Goal: Task Accomplishment & Management: Manage account settings

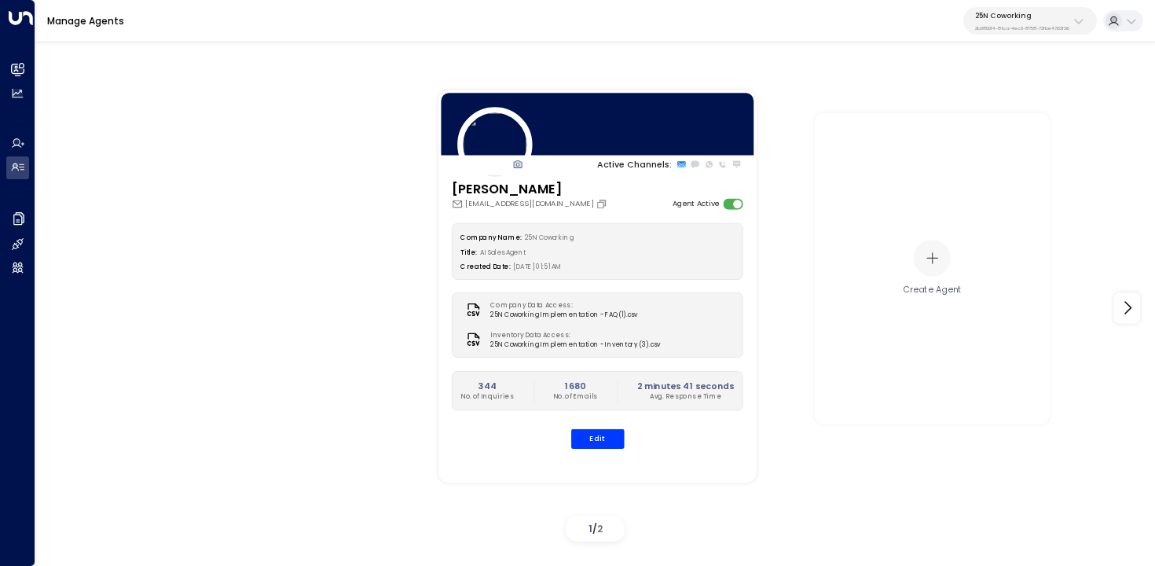
click at [1006, 26] on p "3b9800f4-81ca-4ec0-8758-72fbe4763f36" at bounding box center [1022, 28] width 94 height 6
type input "*****"
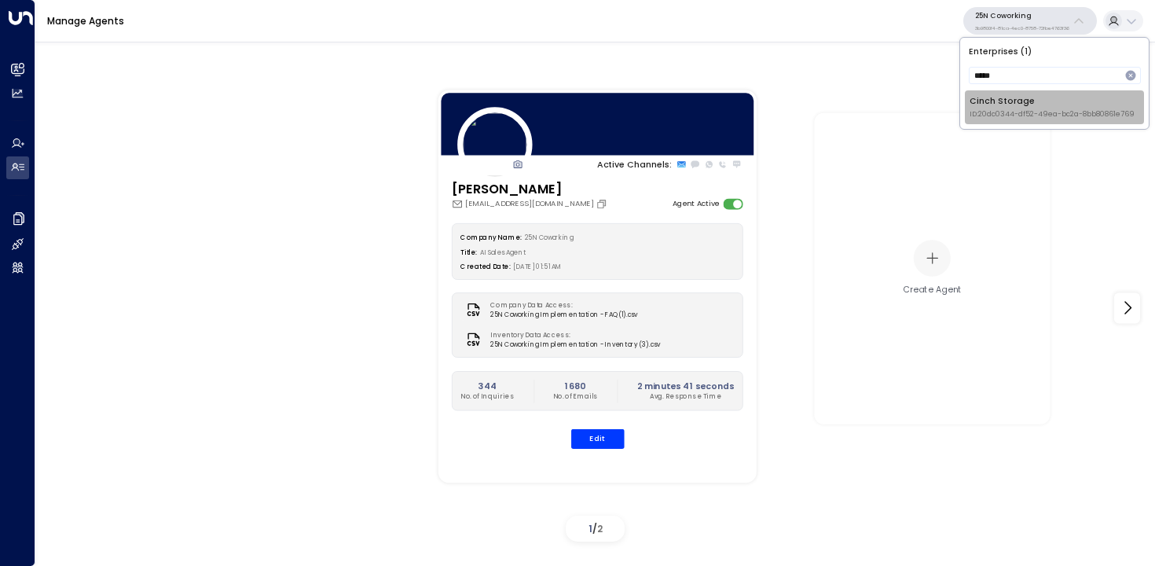
click at [1006, 109] on span "ID: 20dc0344-df52-49ea-bc2a-8bb80861e769" at bounding box center [1052, 114] width 165 height 11
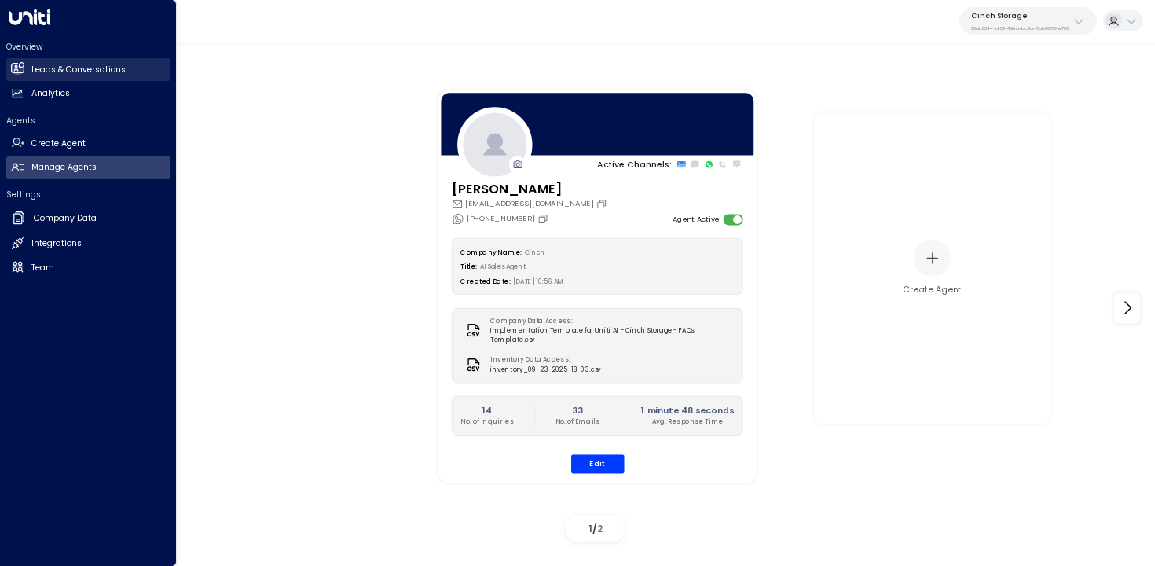
click at [28, 73] on link "Leads & Conversations Leads & Conversations" at bounding box center [88, 69] width 164 height 23
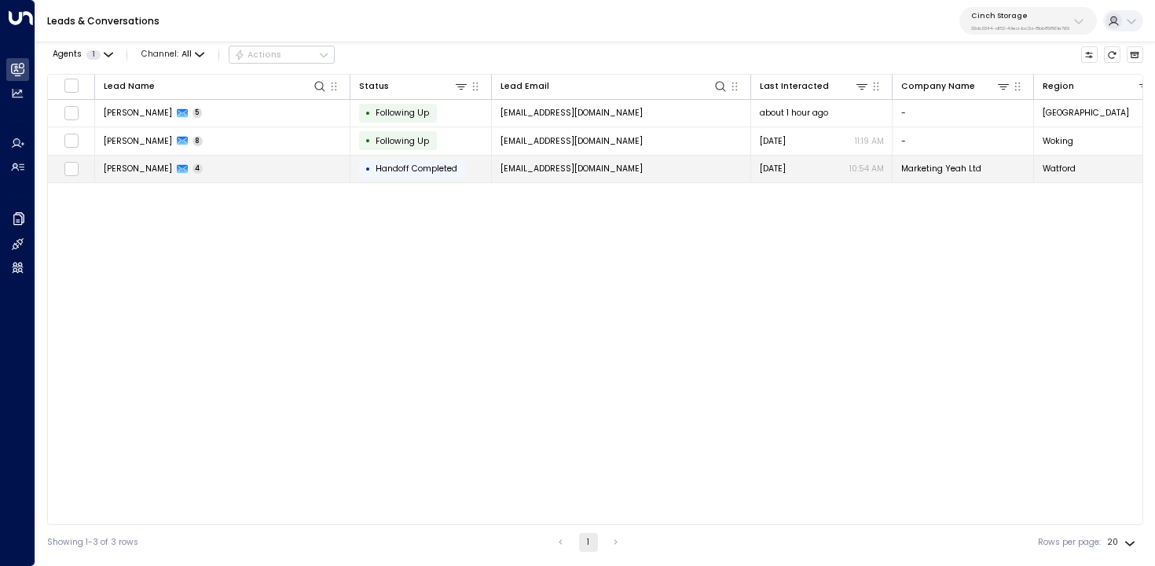
click at [292, 162] on td "[PERSON_NAME] 4" at bounding box center [222, 170] width 255 height 28
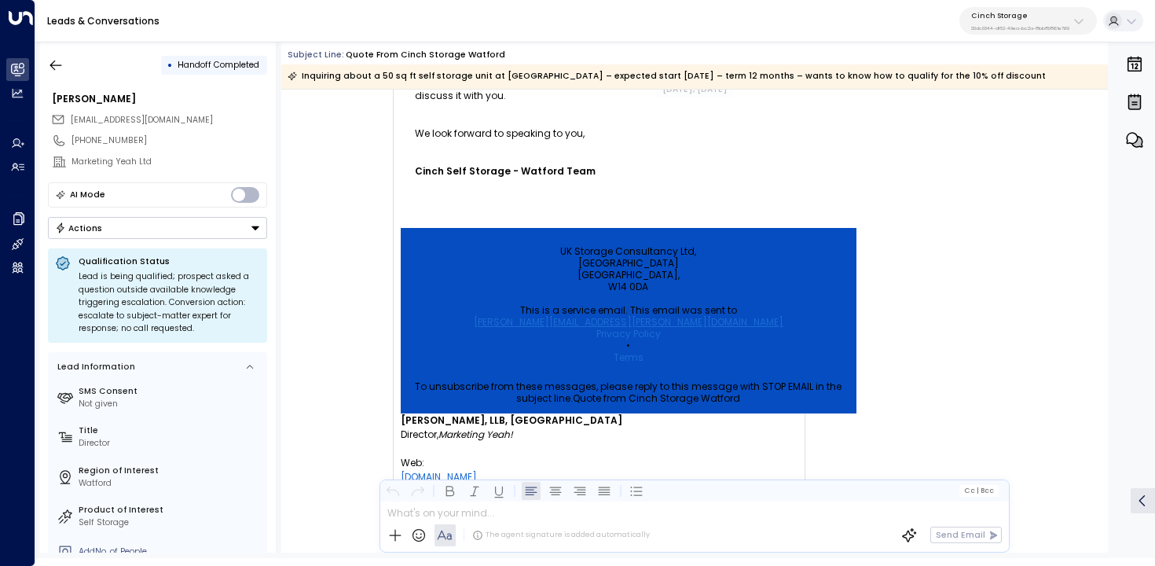
scroll to position [2172, 0]
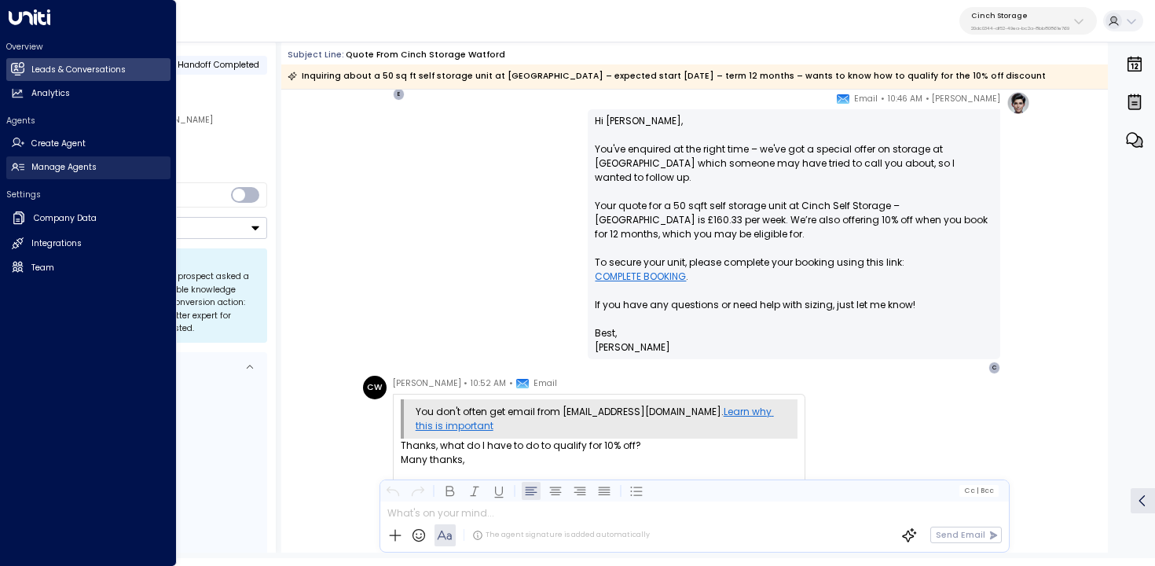
click at [28, 175] on link "Manage Agents Manage Agents" at bounding box center [88, 167] width 164 height 23
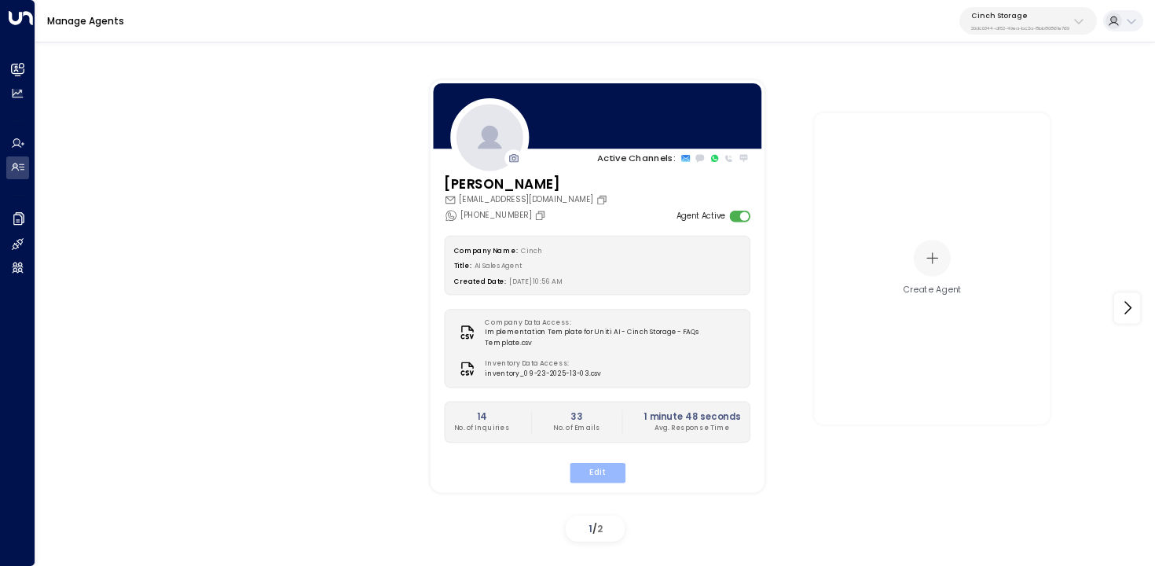
click at [580, 462] on button "Edit" at bounding box center [597, 472] width 56 height 20
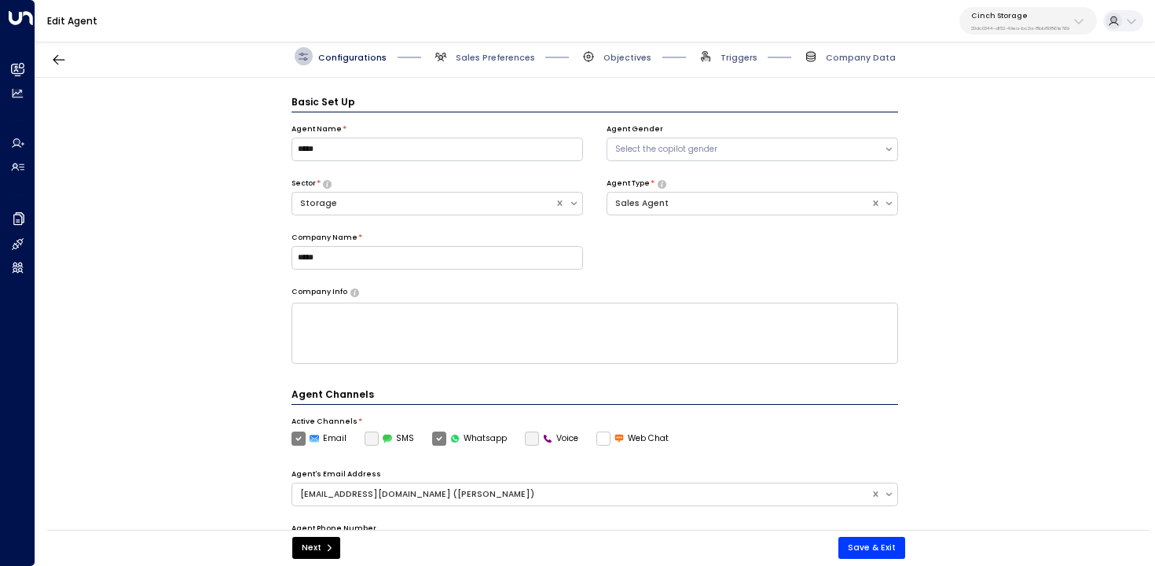
scroll to position [362, 0]
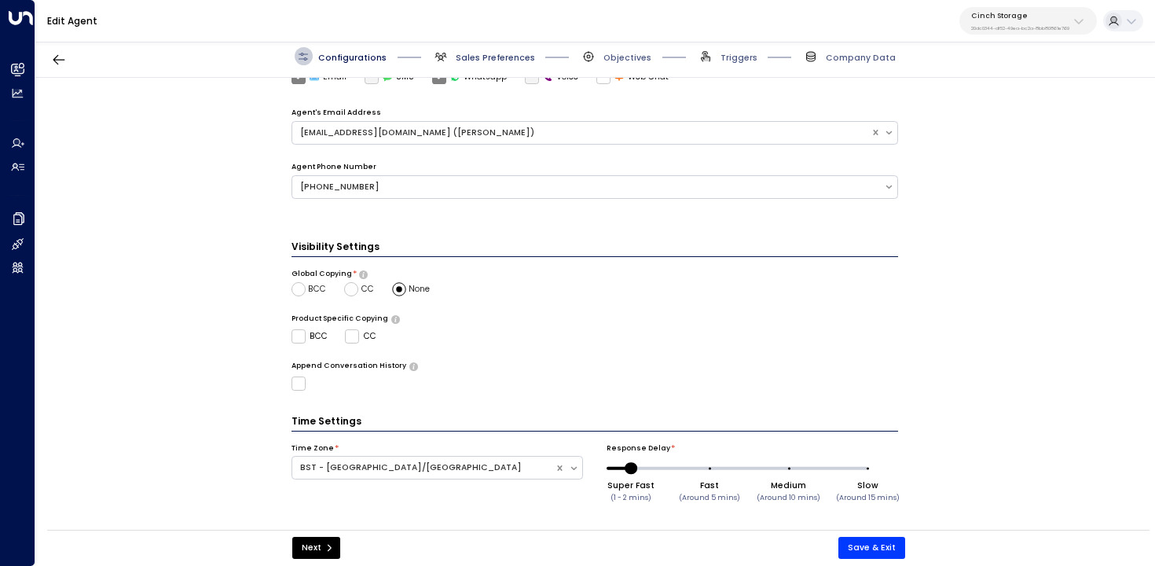
click at [491, 56] on span "Sales Preferences" at bounding box center [495, 58] width 79 height 12
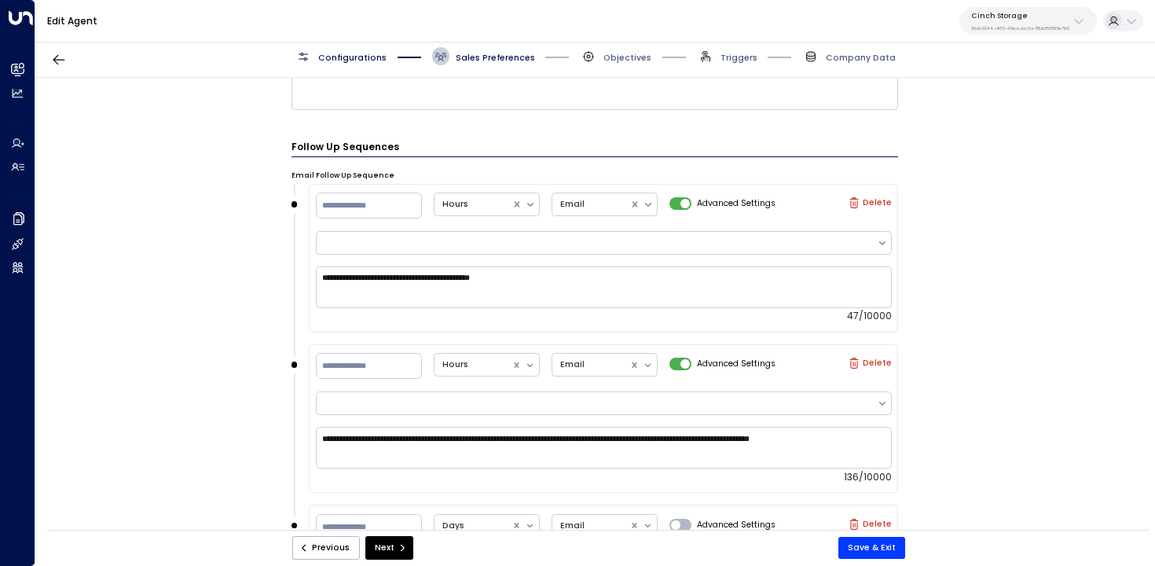
scroll to position [854, 0]
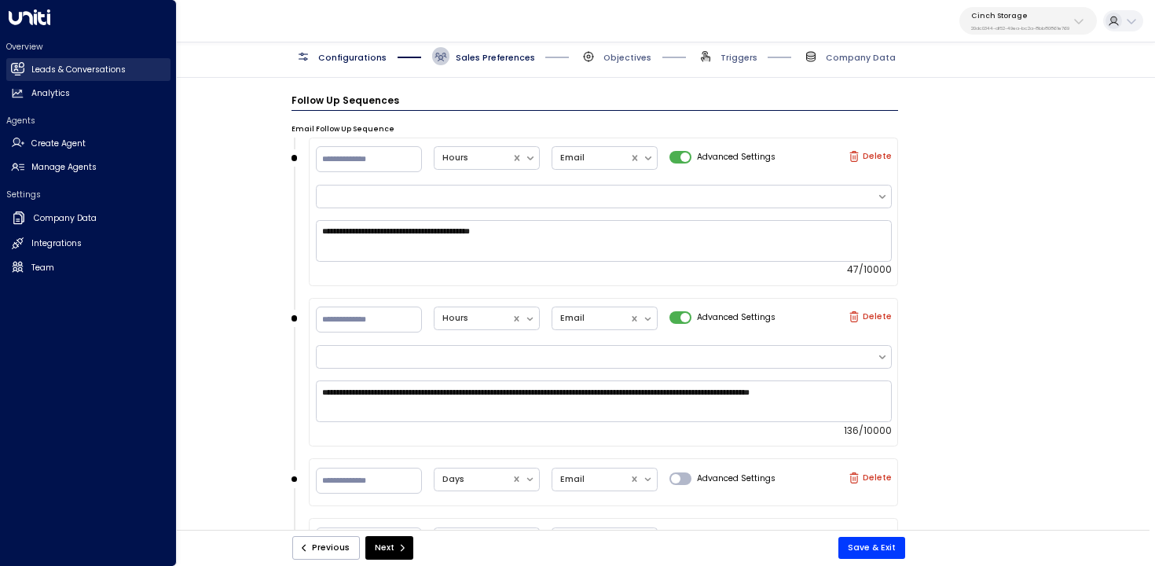
click at [25, 64] on link "Leads & Conversations Leads & Conversations" at bounding box center [88, 69] width 164 height 23
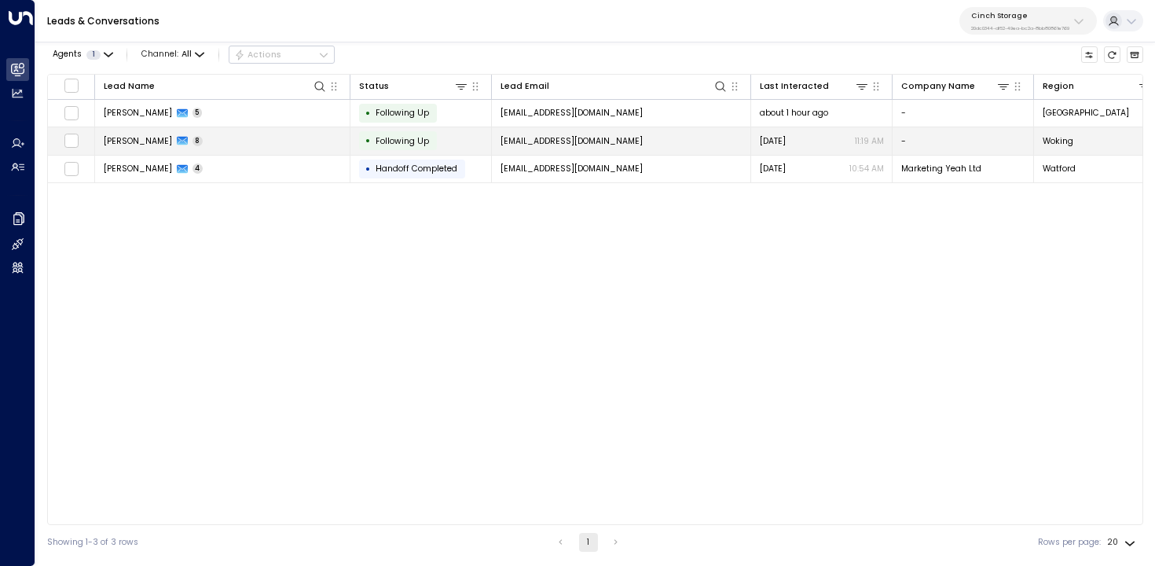
click at [219, 133] on td "Alex Dunbar 8" at bounding box center [222, 141] width 255 height 28
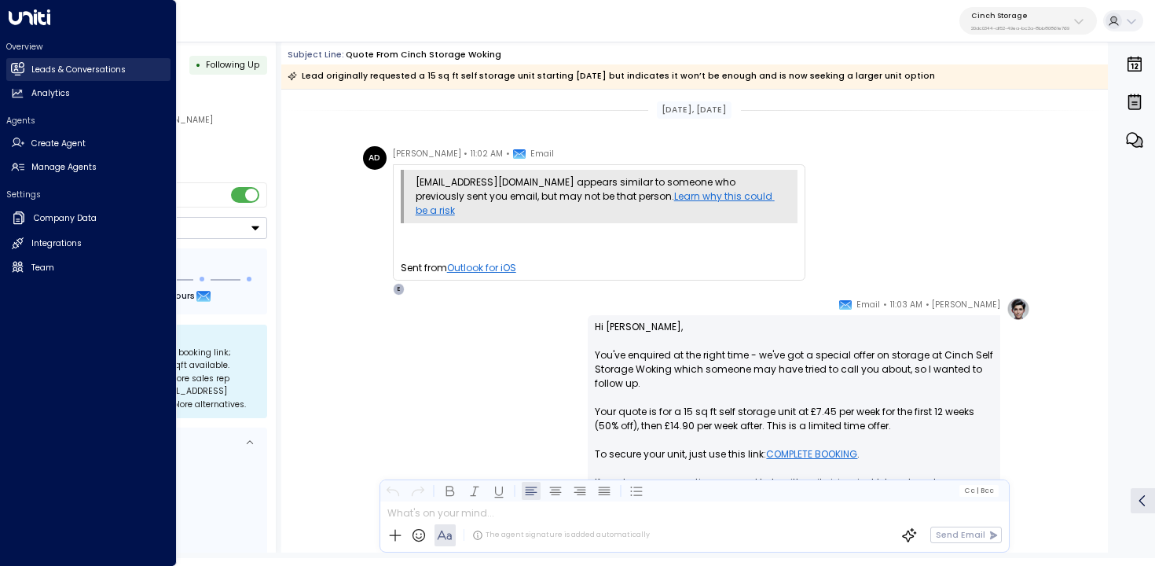
click at [14, 65] on icon at bounding box center [17, 68] width 13 height 9
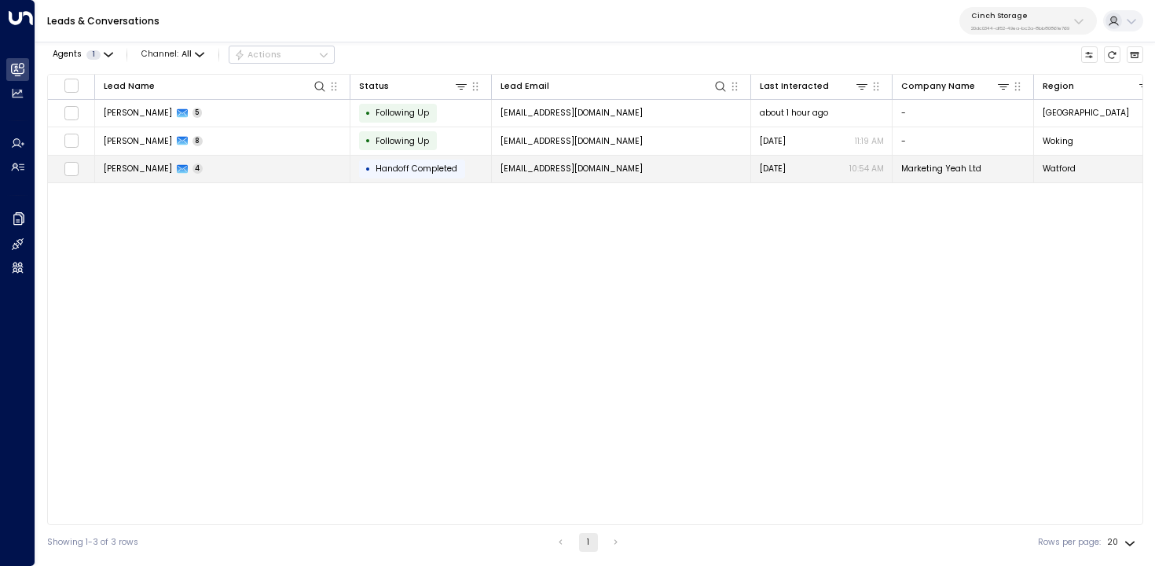
click at [281, 168] on td "Charles Wyn-Davies 4" at bounding box center [222, 170] width 255 height 28
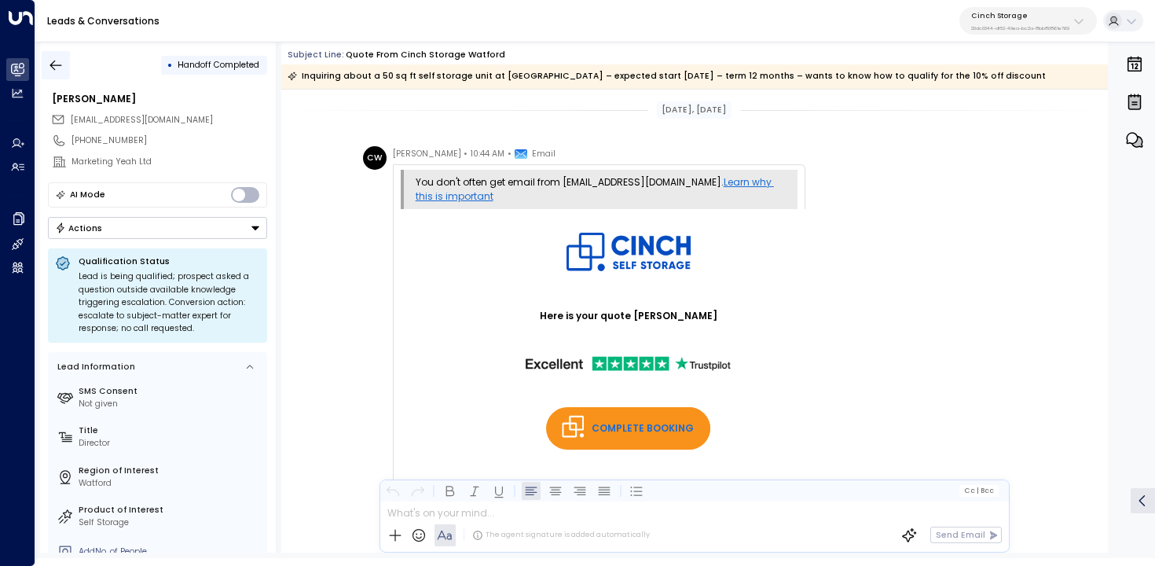
click at [64, 59] on button "button" at bounding box center [56, 65] width 28 height 28
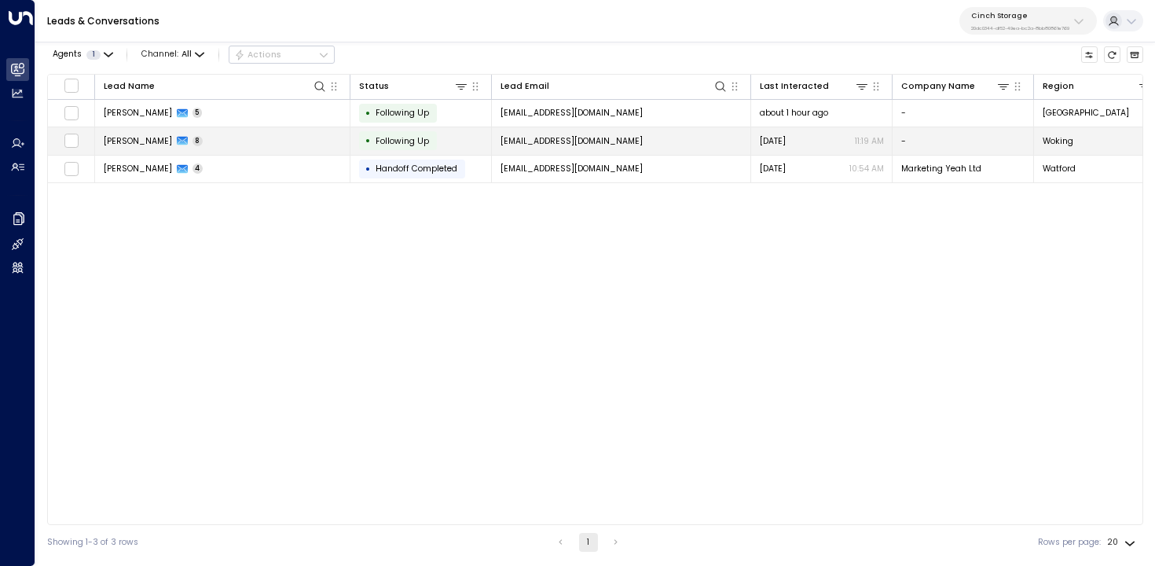
click at [109, 134] on td "Alex Dunbar 8" at bounding box center [222, 141] width 255 height 28
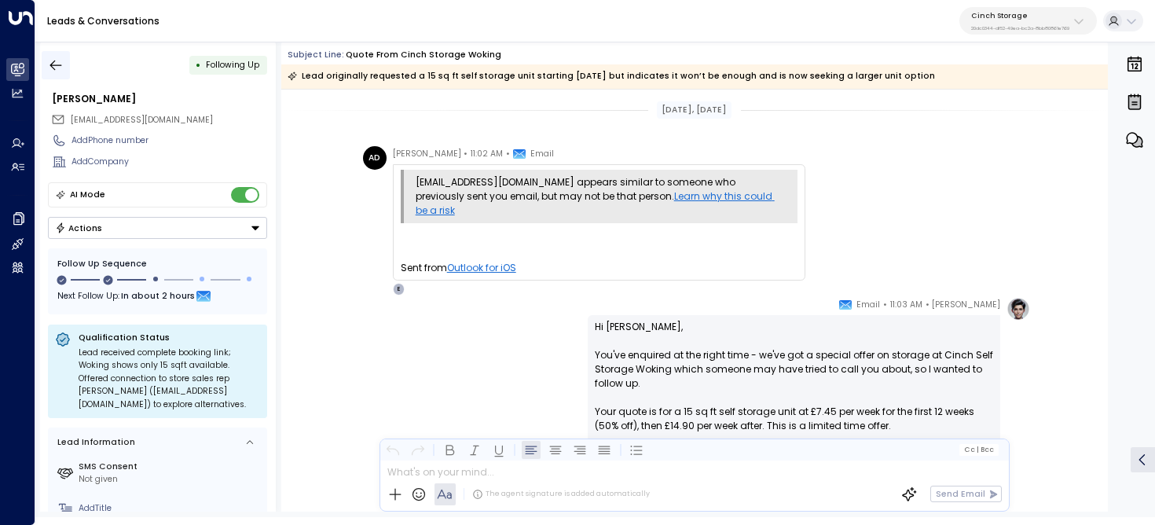
click at [53, 71] on icon "button" at bounding box center [56, 65] width 16 height 16
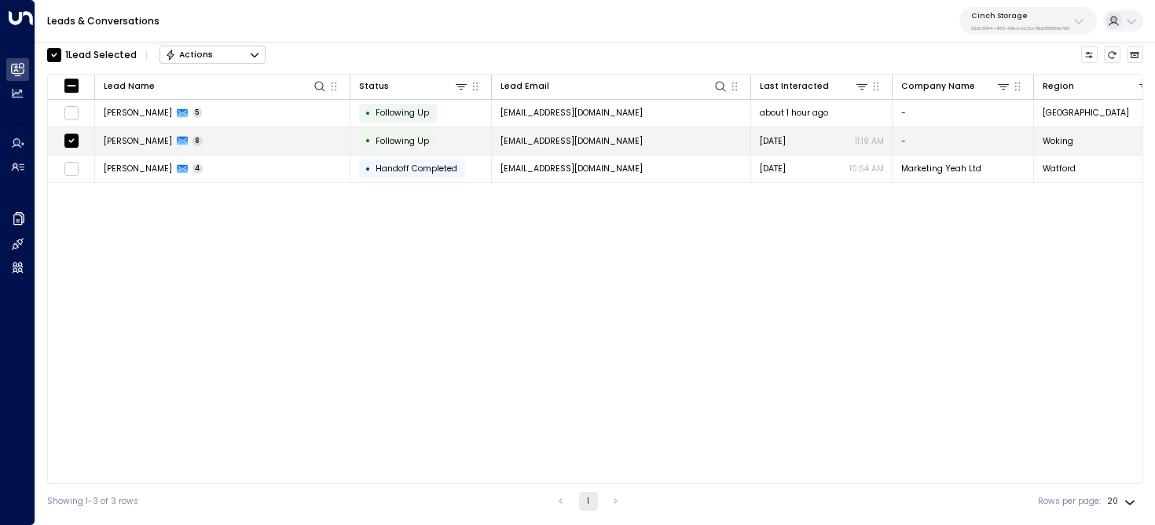
click at [242, 135] on td "Alex Dunbar 8" at bounding box center [222, 141] width 255 height 28
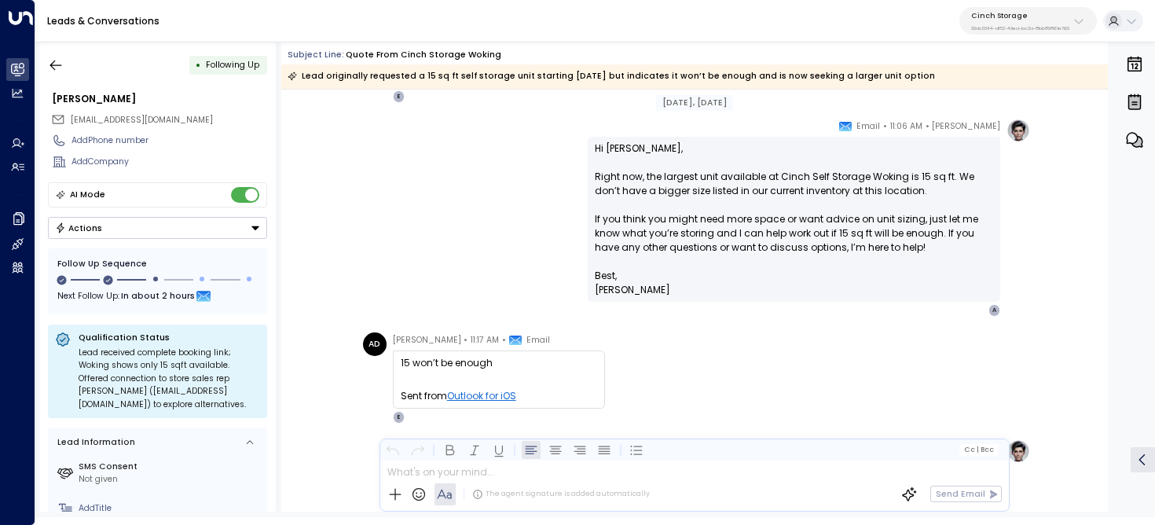
scroll to position [629, 0]
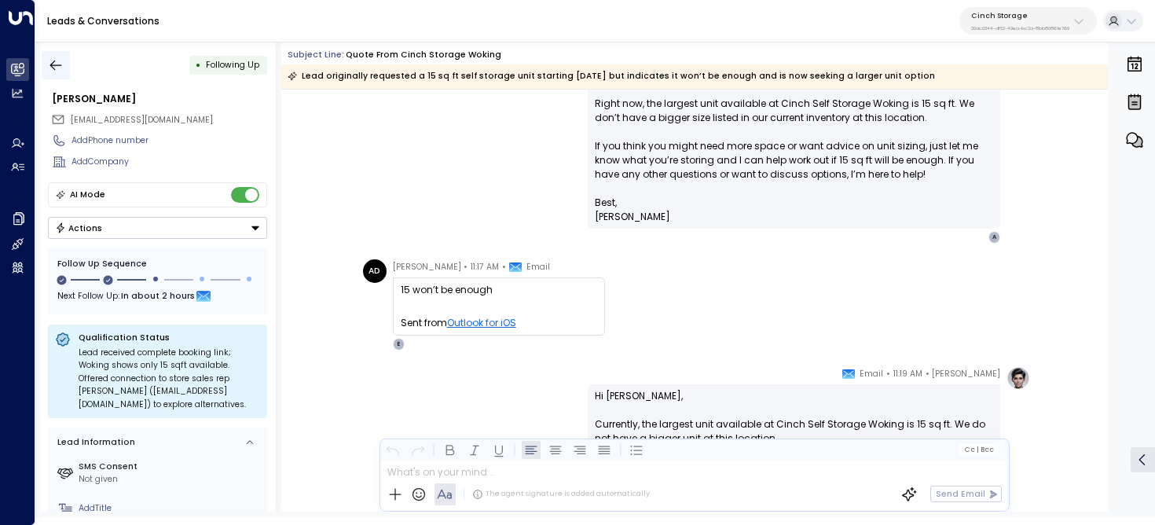
click at [61, 67] on icon "button" at bounding box center [56, 65] width 16 height 16
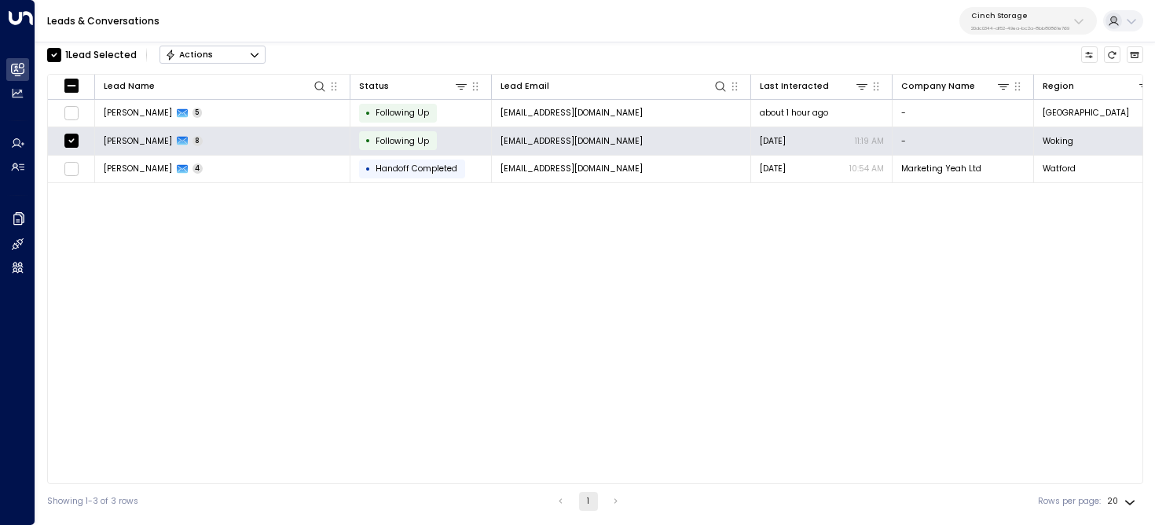
click at [251, 54] on icon "Button group with a nested menu" at bounding box center [254, 55] width 11 height 11
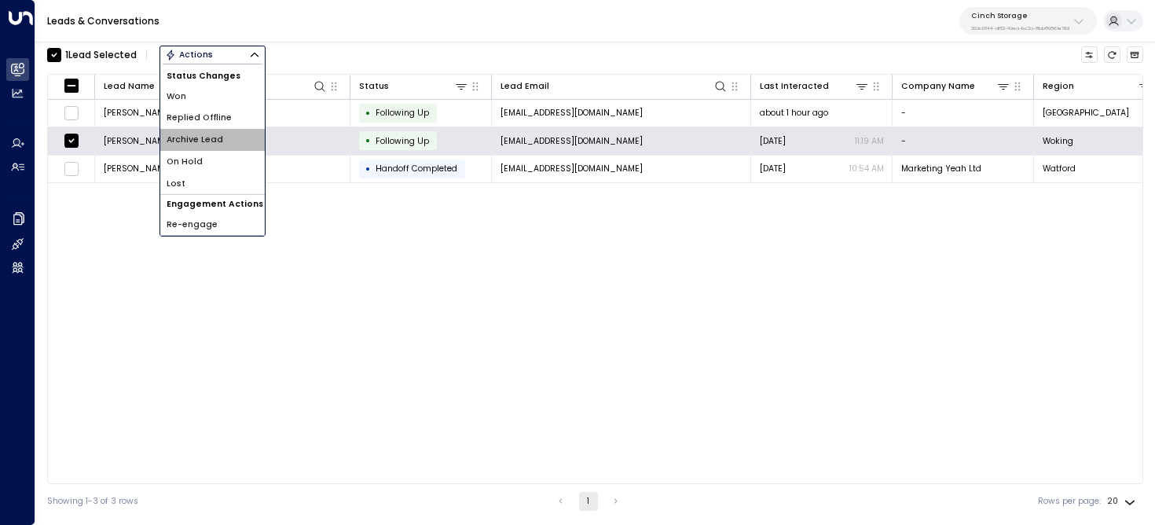
click at [192, 145] on span "Archive Lead" at bounding box center [195, 140] width 57 height 13
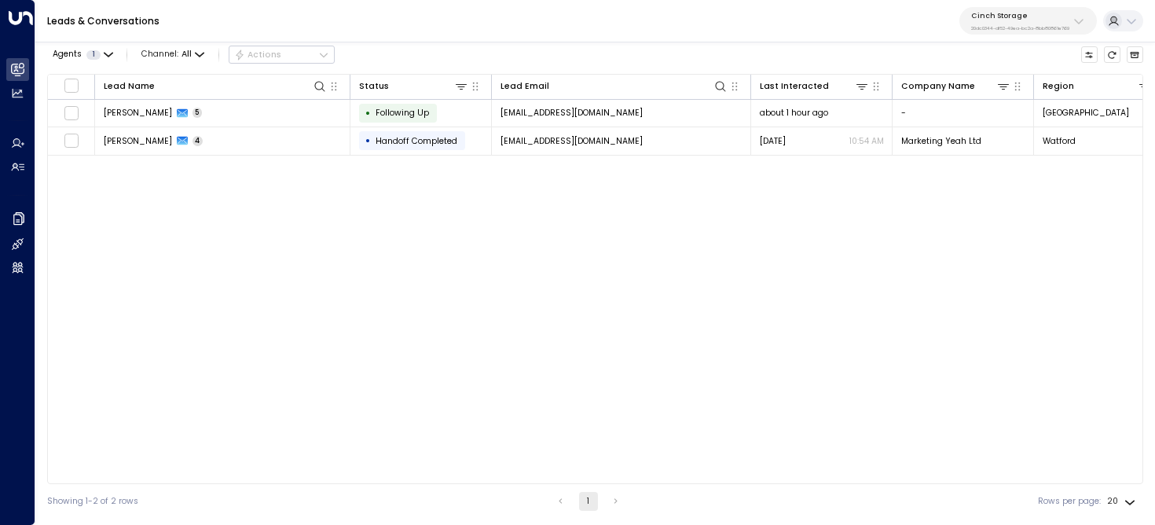
click at [349, 378] on div "Lead Name Status Lead Email Last Interacted Company Name Region Product # of pe…" at bounding box center [595, 279] width 1096 height 410
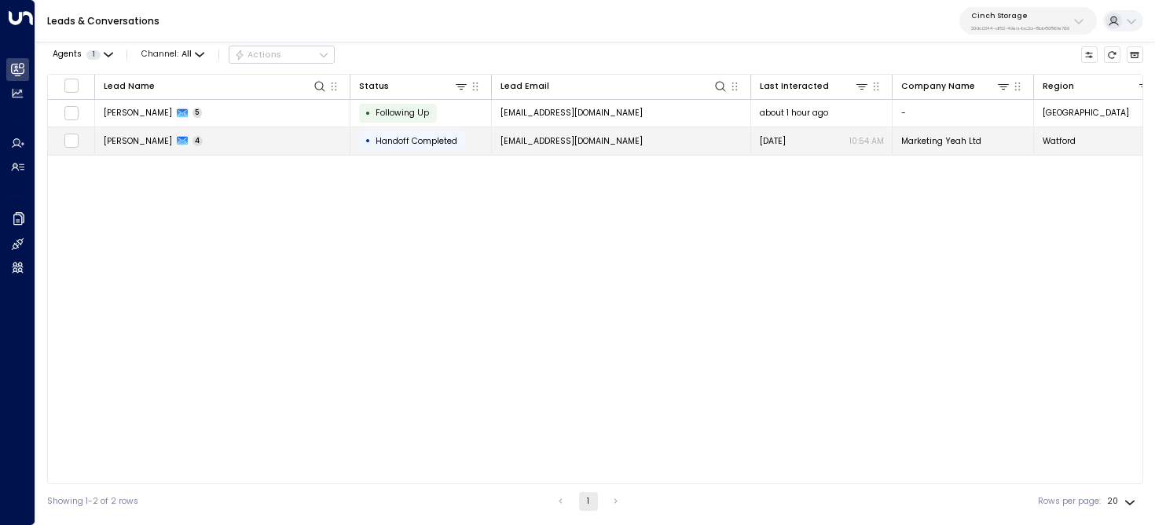
click at [247, 141] on td "Charles Wyn-Davies 4" at bounding box center [222, 141] width 255 height 28
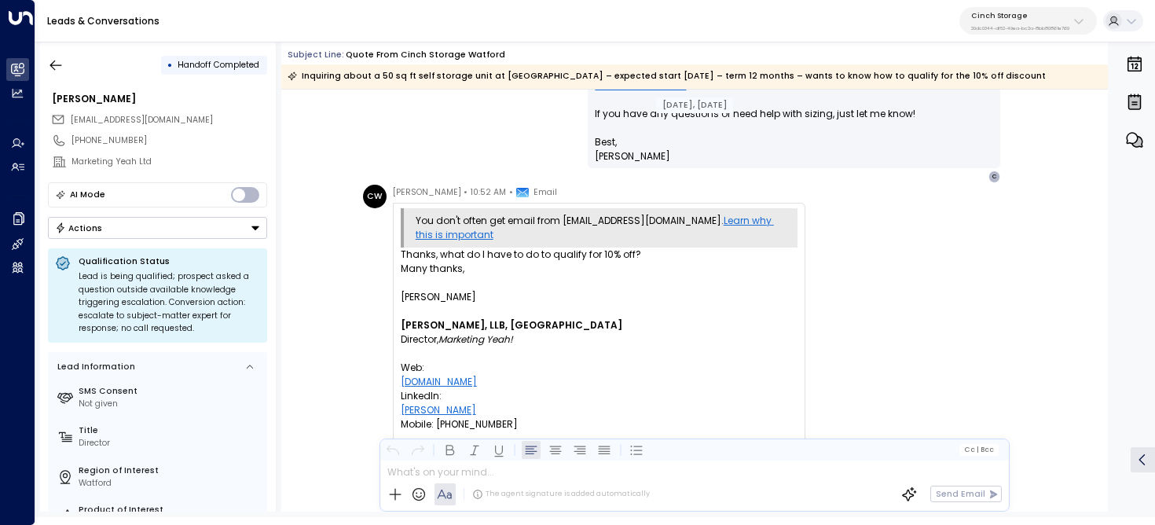
scroll to position [2425, 0]
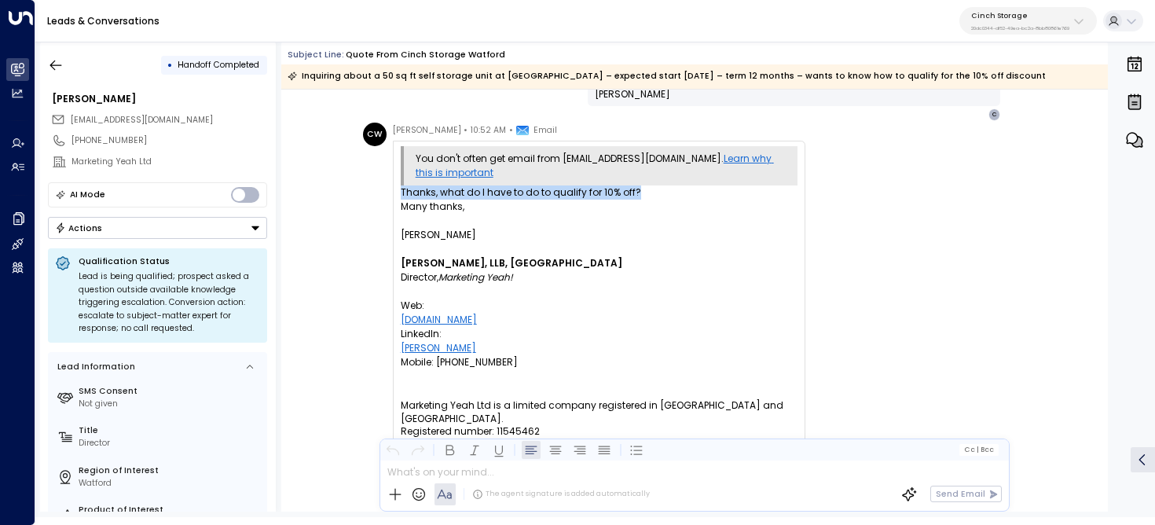
drag, startPoint x: 401, startPoint y: 189, endPoint x: 637, endPoint y: 195, distance: 236.7
click at [637, 195] on div "Thanks, what do I have to do to qualify for 10% off?" at bounding box center [599, 192] width 397 height 14
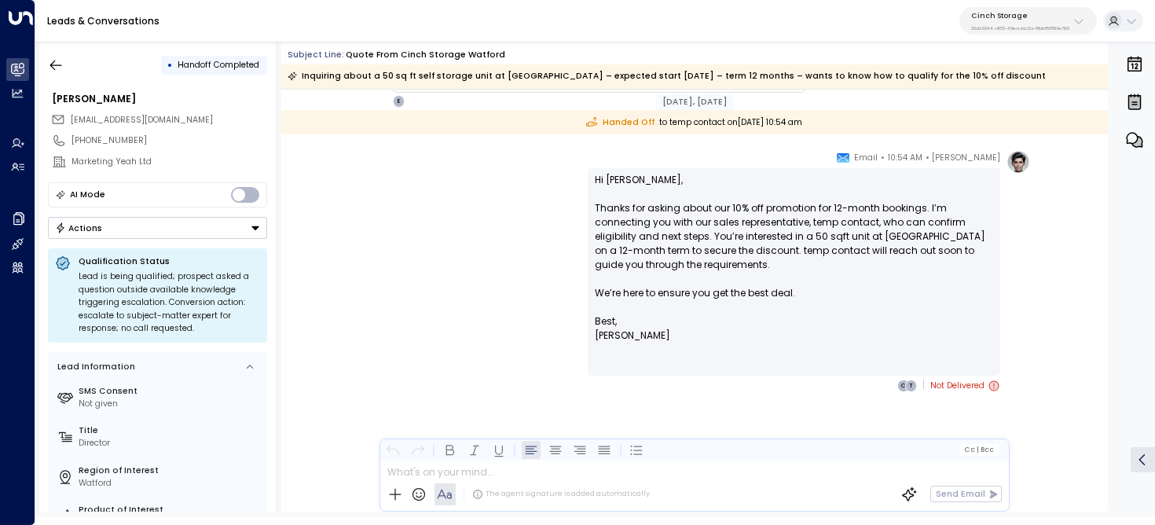
scroll to position [3043, 0]
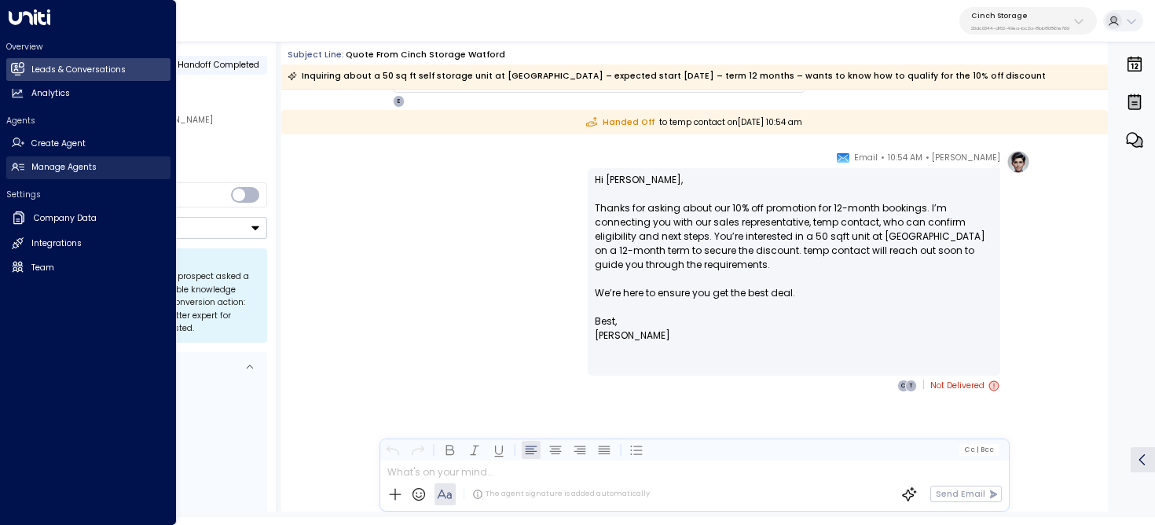
click at [63, 163] on h2 "Manage Agents" at bounding box center [63, 167] width 65 height 13
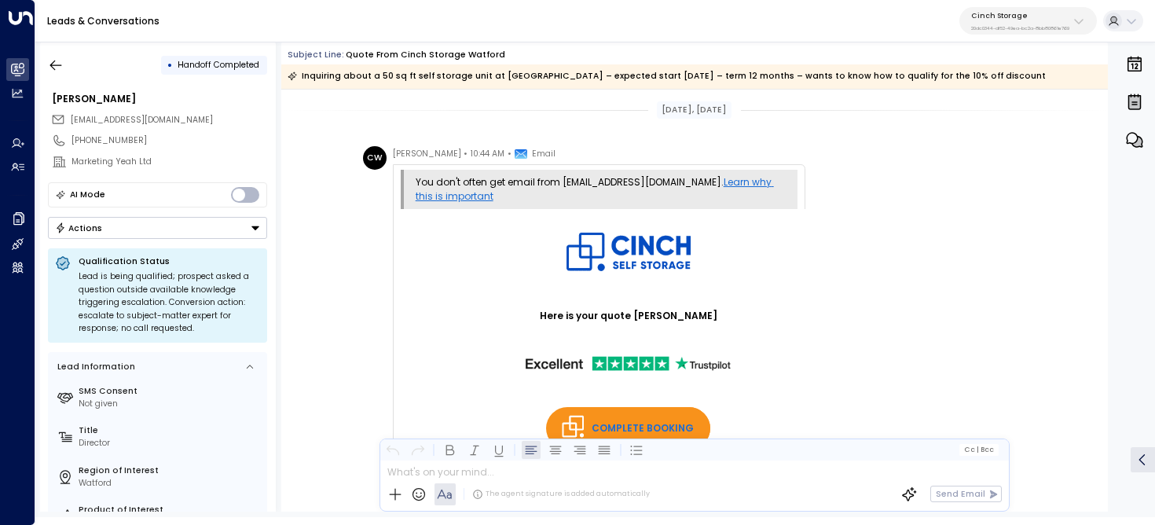
scroll to position [2015, 0]
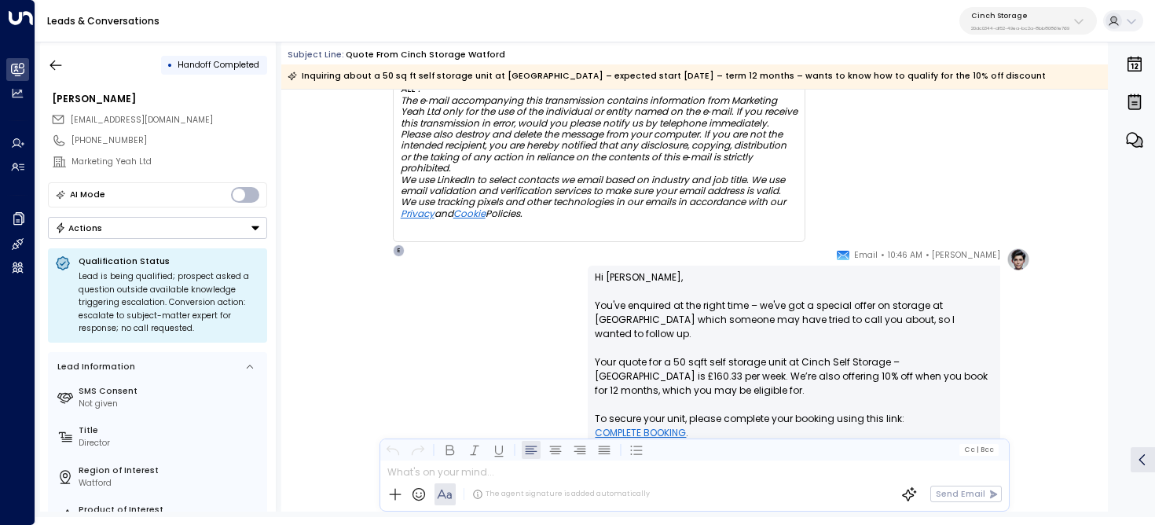
click at [520, 306] on div "Ellie • 10:46 AM • Email Hi Charles, You've enquired at the right time – we've …" at bounding box center [694, 389] width 672 height 283
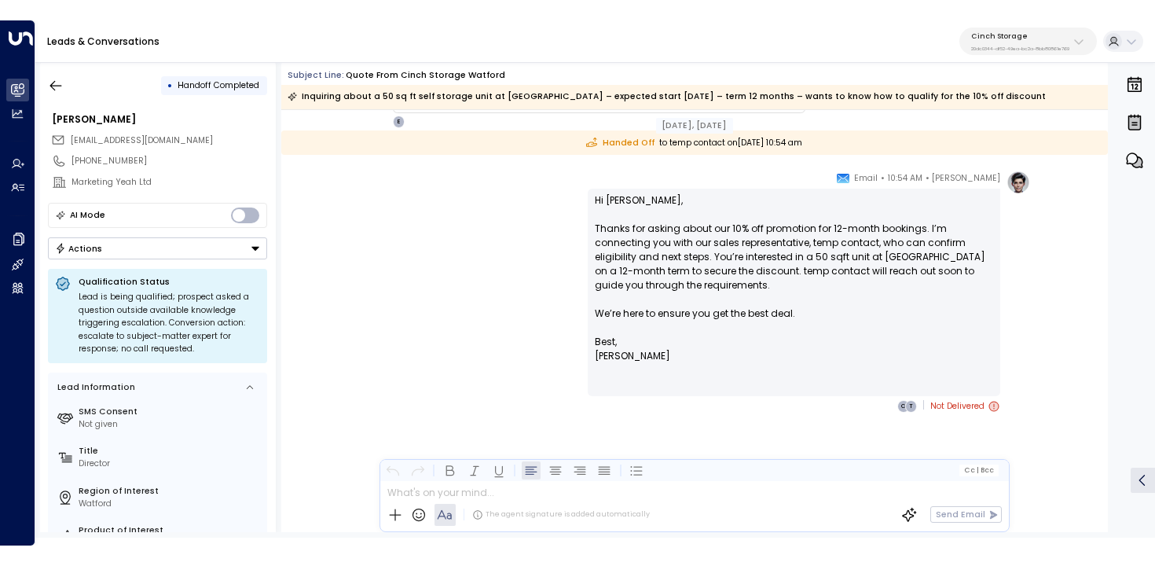
scroll to position [3043, 0]
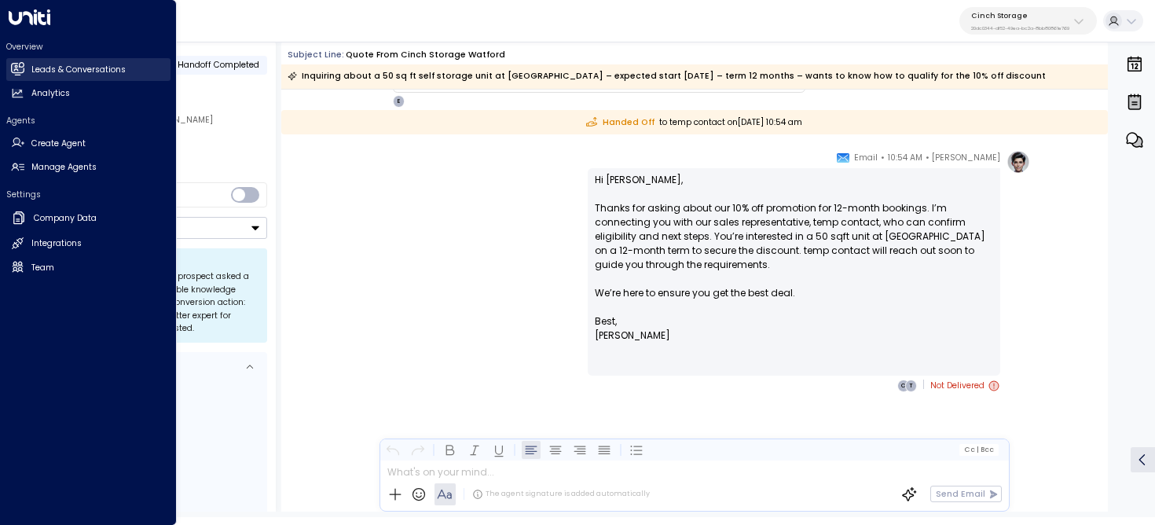
click at [30, 71] on link "Leads & Conversations Leads & Conversations" at bounding box center [88, 69] width 164 height 23
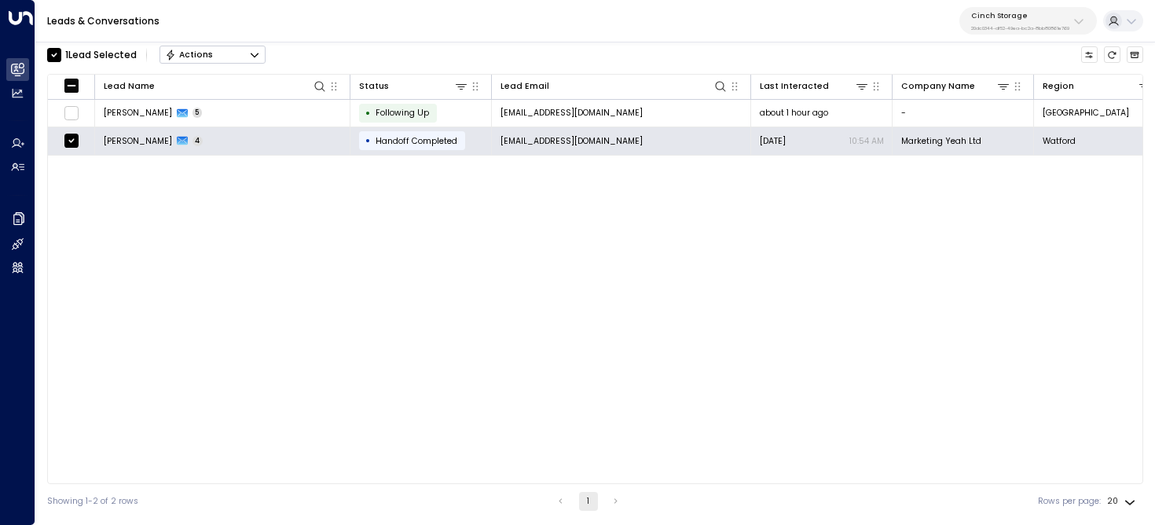
click at [249, 59] on button "Actions" at bounding box center [213, 55] width 106 height 19
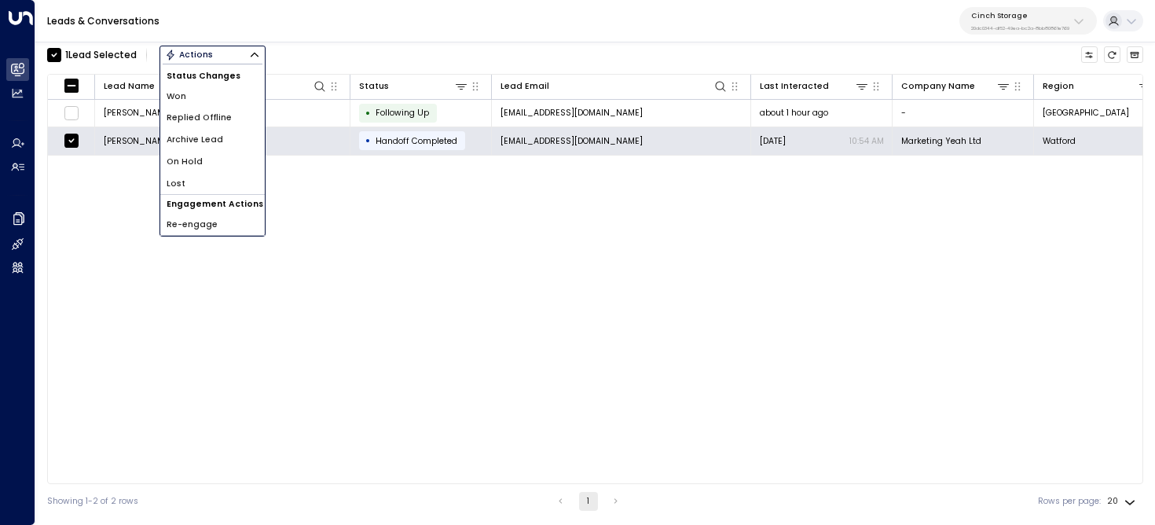
click at [216, 139] on span "Archive Lead" at bounding box center [195, 140] width 57 height 13
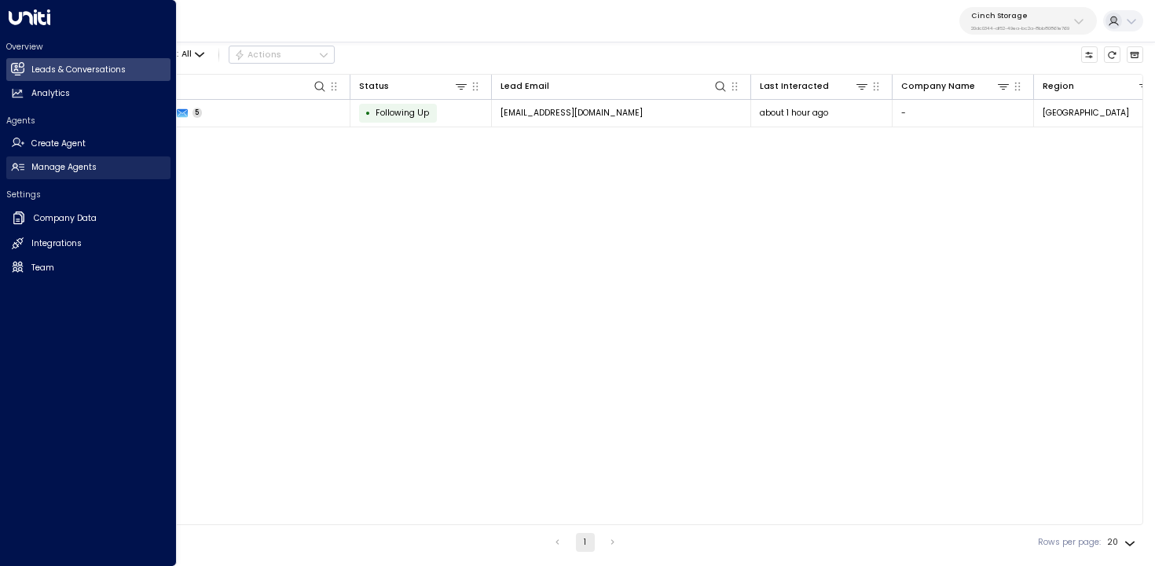
click at [32, 173] on h2 "Manage Agents" at bounding box center [63, 167] width 65 height 13
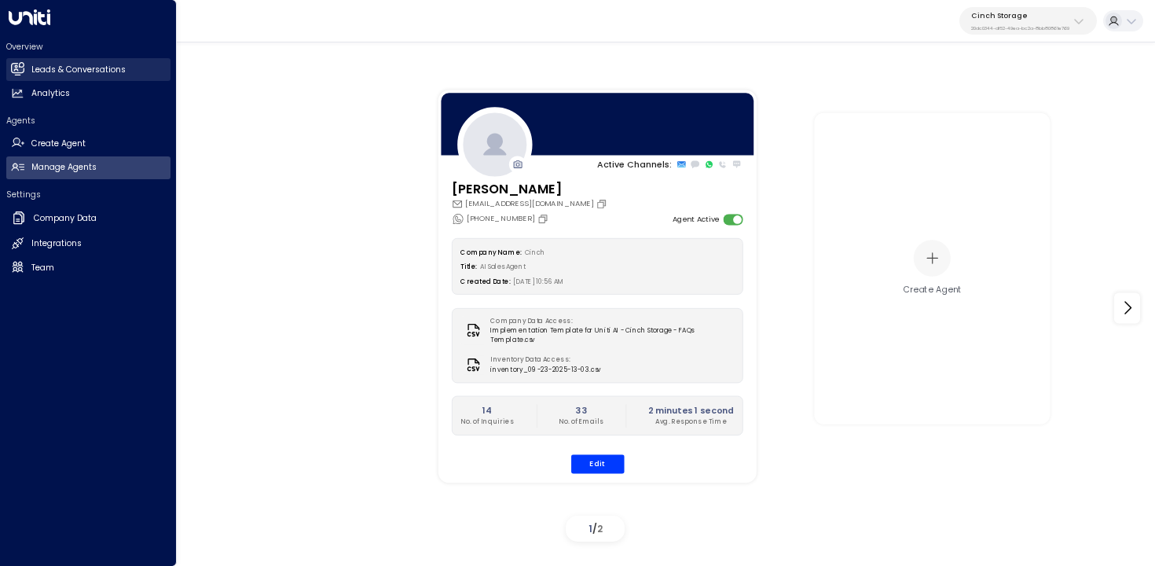
click at [23, 69] on icon at bounding box center [16, 68] width 13 height 10
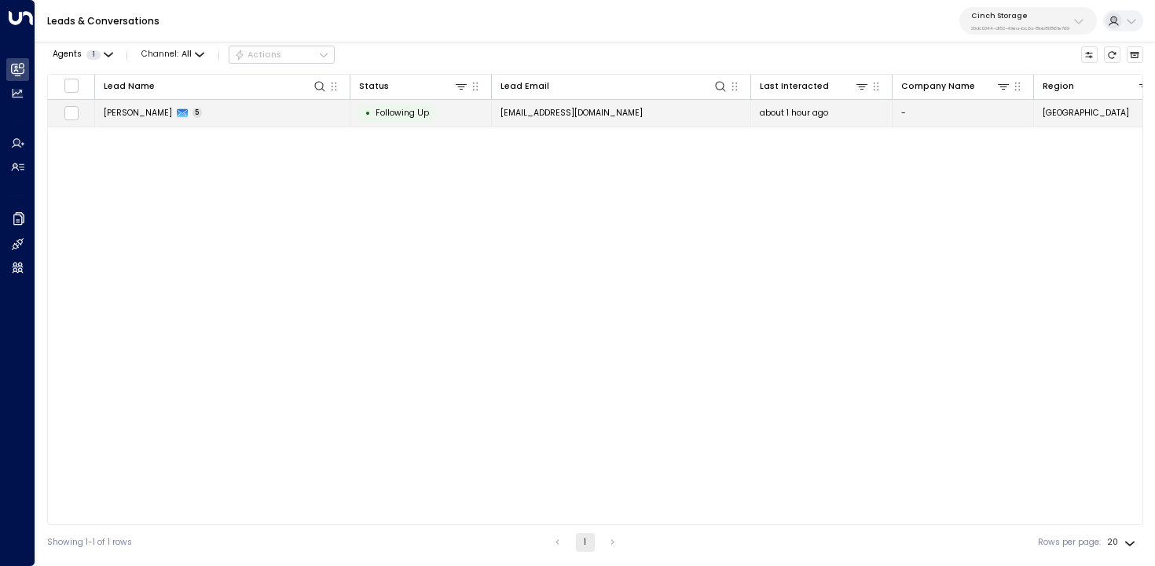
click at [277, 112] on td "Rayan Habbab 5" at bounding box center [222, 114] width 255 height 28
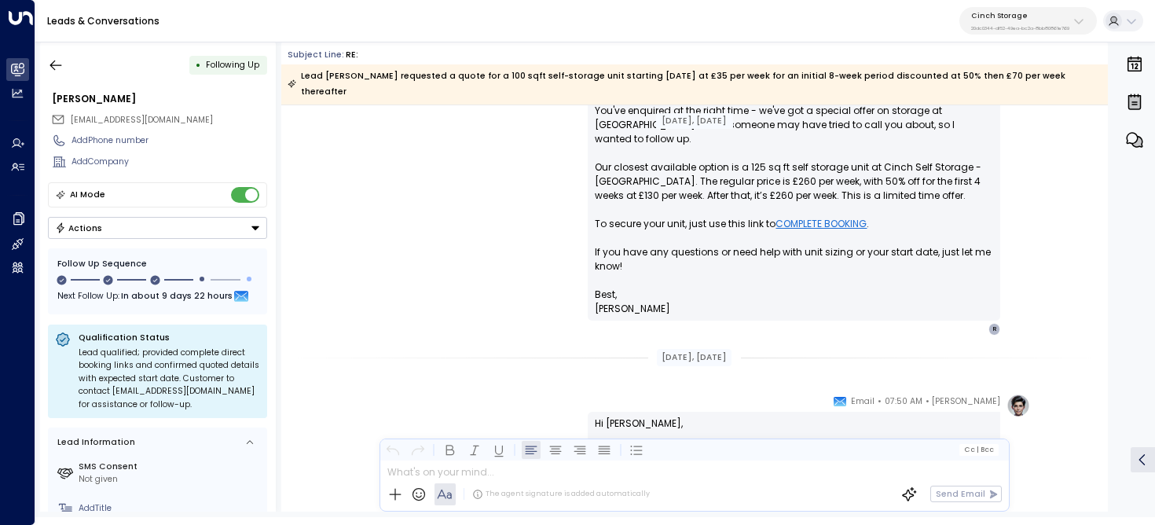
scroll to position [1614, 0]
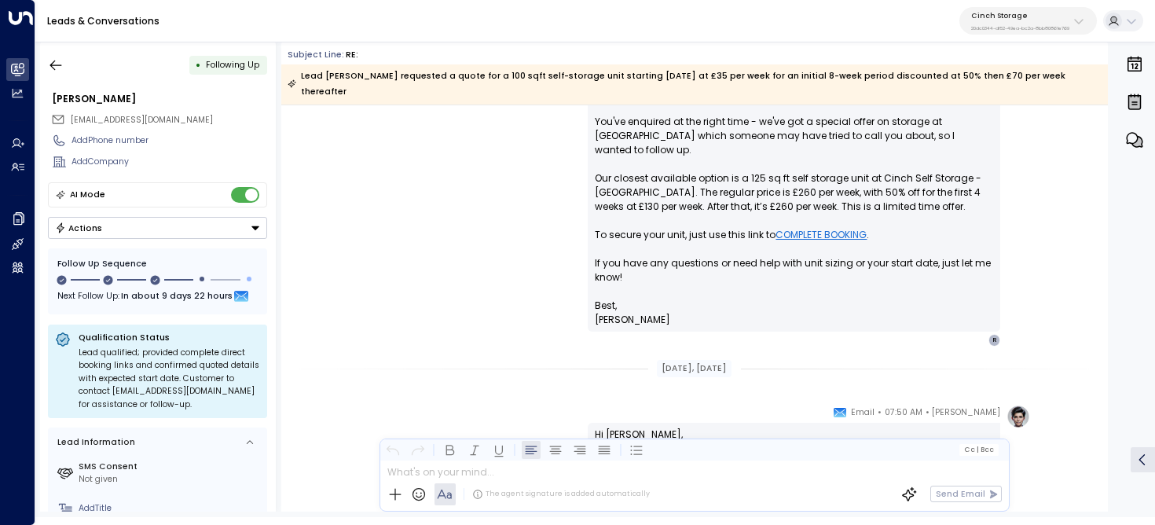
click at [811, 228] on link "COMPLETE BOOKING" at bounding box center [821, 235] width 91 height 14
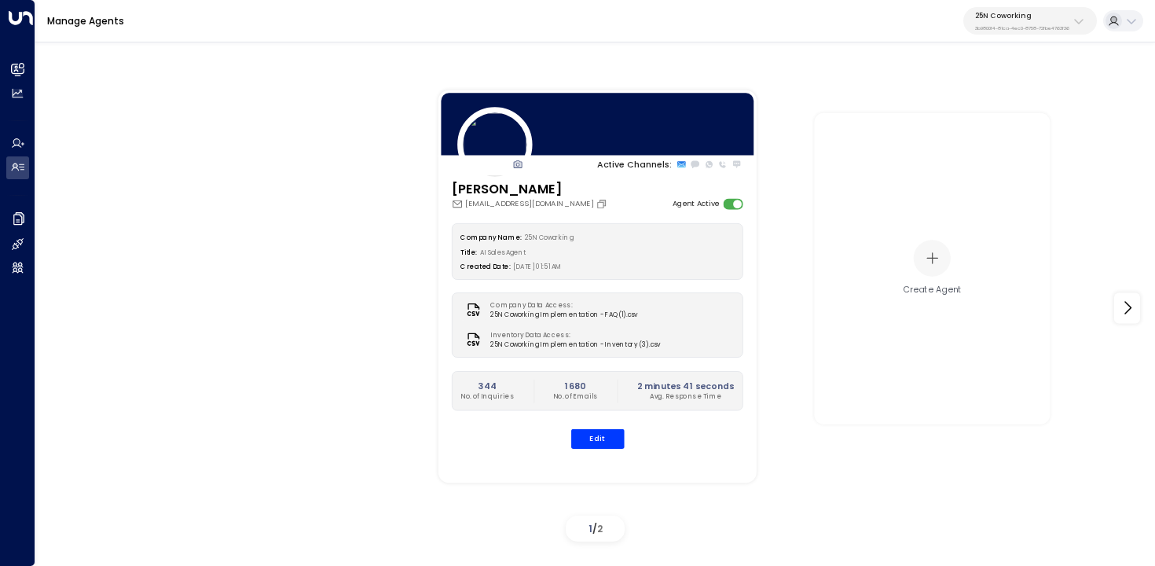
click at [1083, 22] on icon at bounding box center [1079, 21] width 13 height 13
type input "*******"
click at [976, 104] on div "Inspire Communities ID: 5ac0484e-0702-4bbb-8380-6168aea91a66" at bounding box center [1053, 107] width 166 height 24
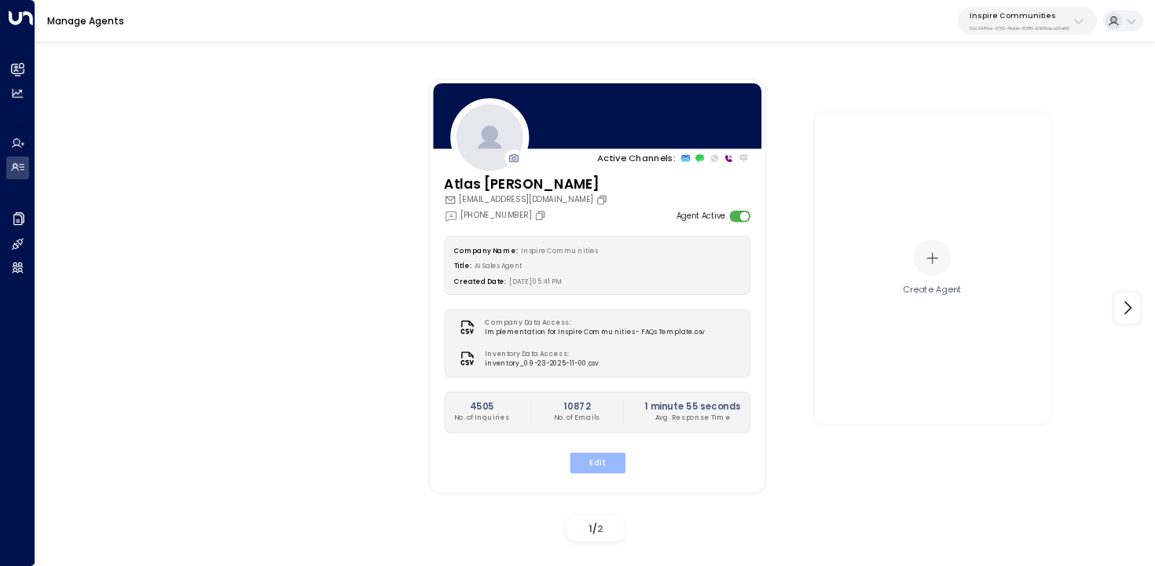
click at [600, 463] on button "Edit" at bounding box center [597, 462] width 56 height 20
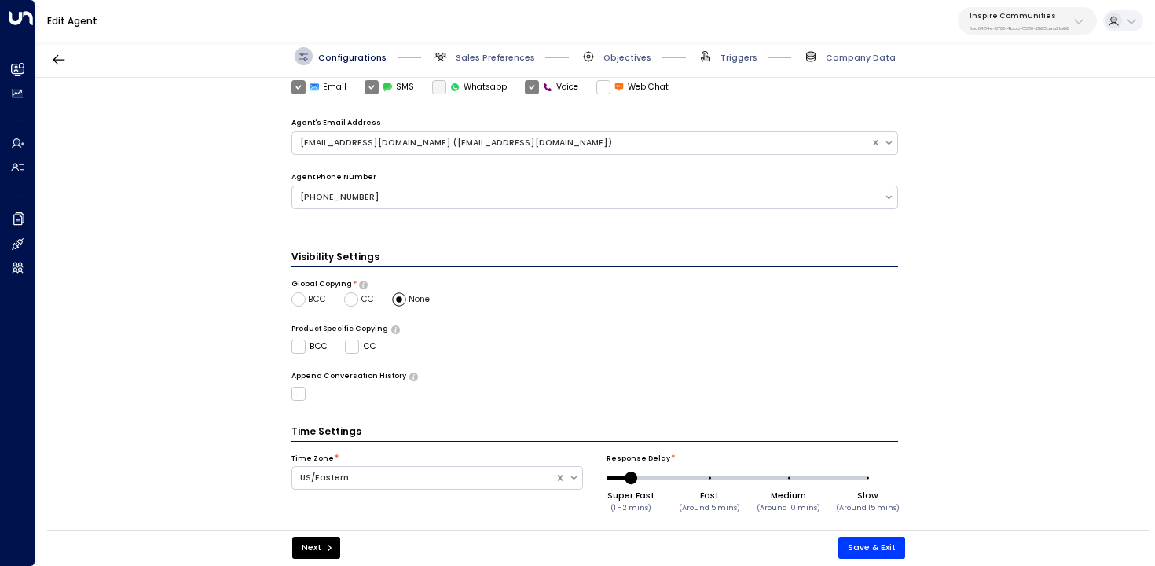
scroll to position [409, 0]
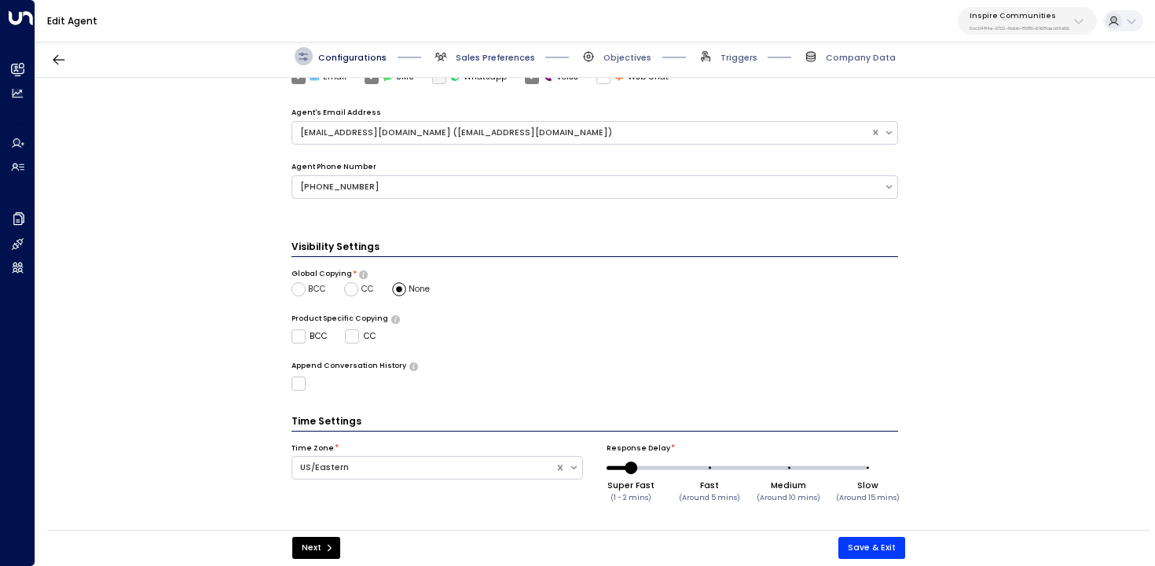
click at [458, 63] on span "Sales Preferences" at bounding box center [495, 58] width 79 height 12
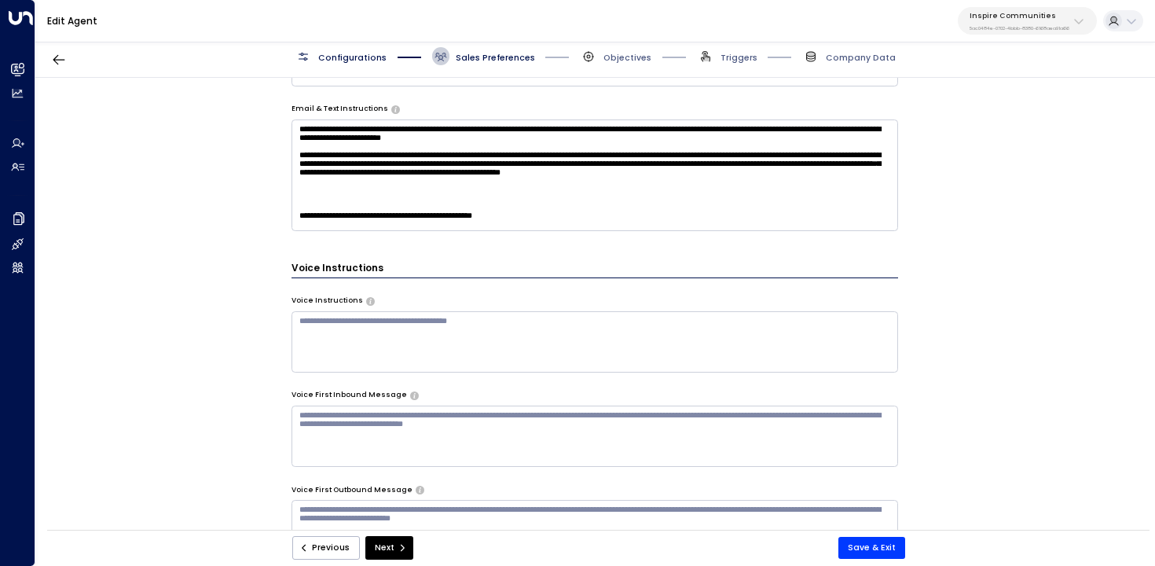
scroll to position [986, 0]
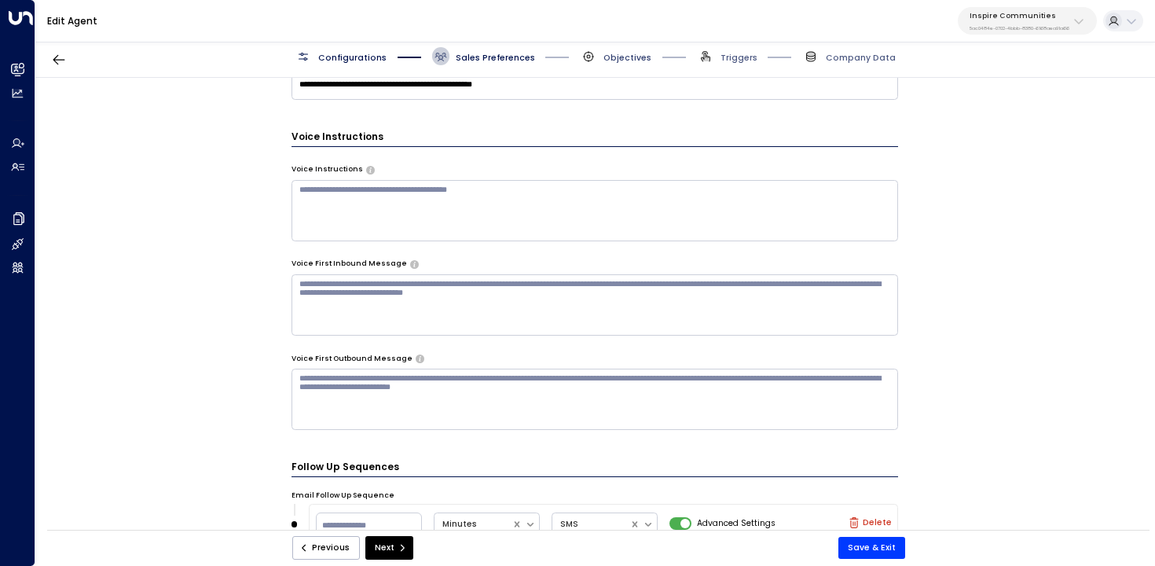
click at [619, 62] on span "Objectives" at bounding box center [628, 58] width 48 height 12
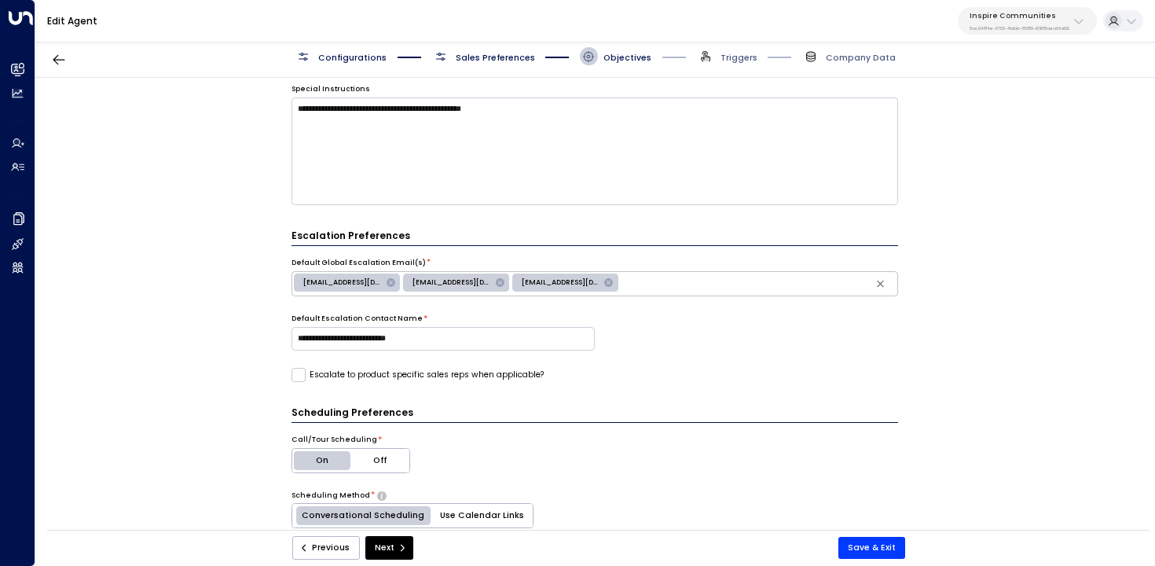
scroll to position [402, 0]
